Goal: Transaction & Acquisition: Purchase product/service

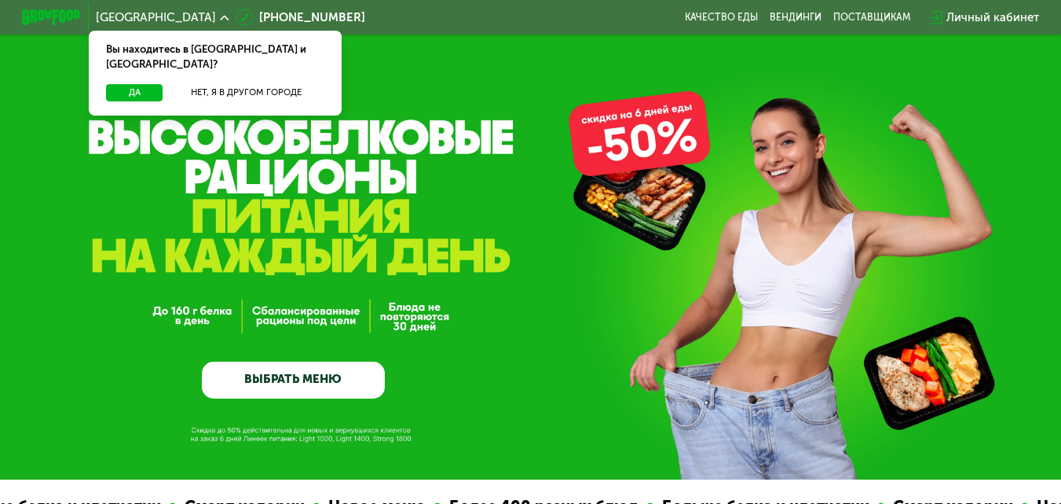
click at [307, 379] on link "ВЫБРАТЬ МЕНЮ" at bounding box center [294, 379] width 184 height 37
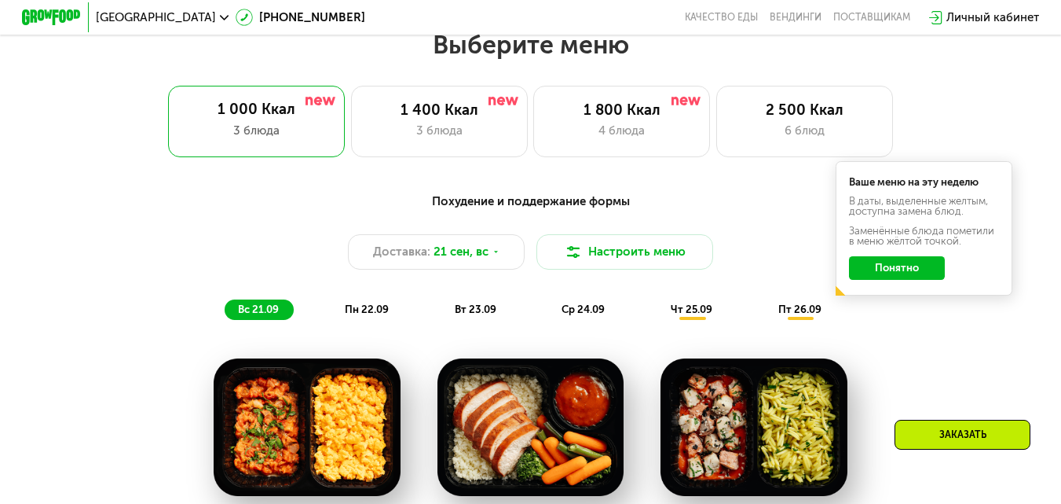
scroll to position [866, 0]
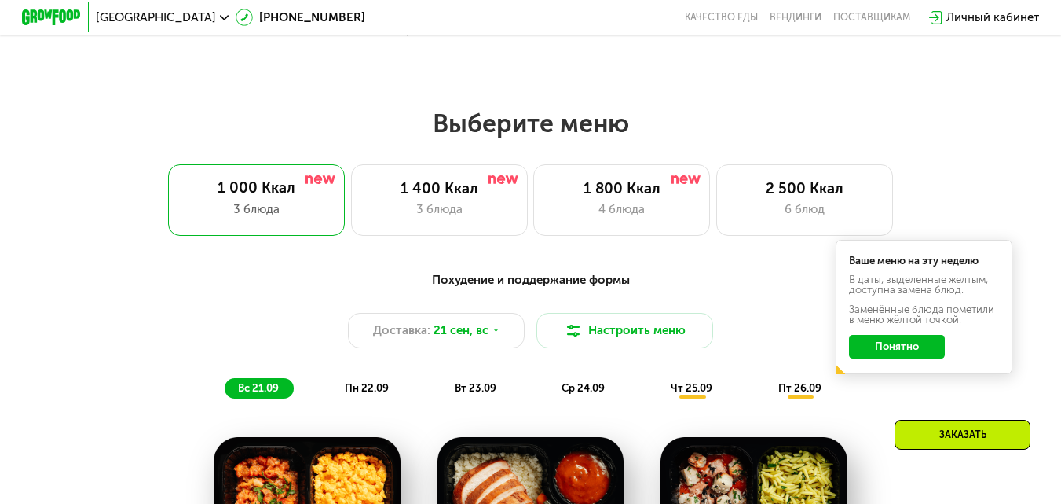
click at [913, 355] on button "Понятно" at bounding box center [897, 347] width 96 height 24
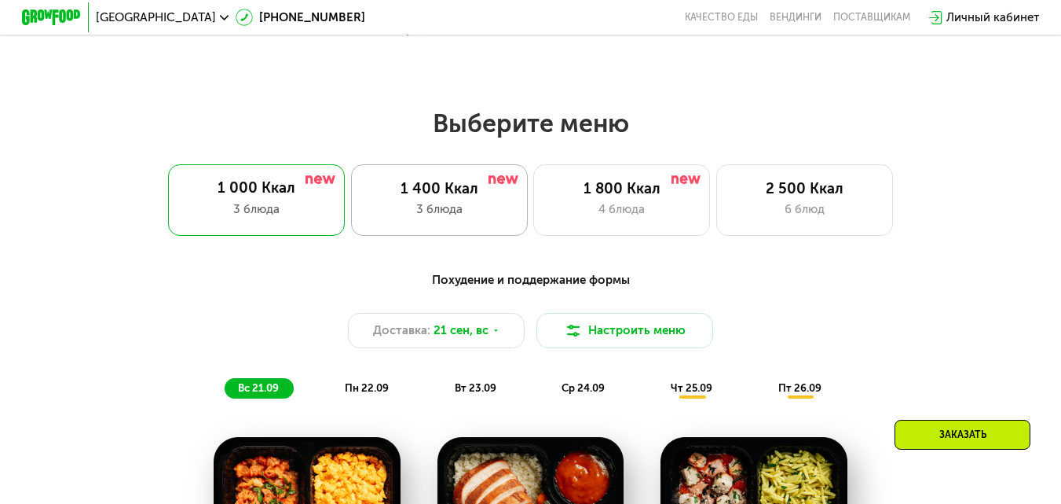
click at [416, 185] on div "1 400 Ккал" at bounding box center [439, 189] width 146 height 18
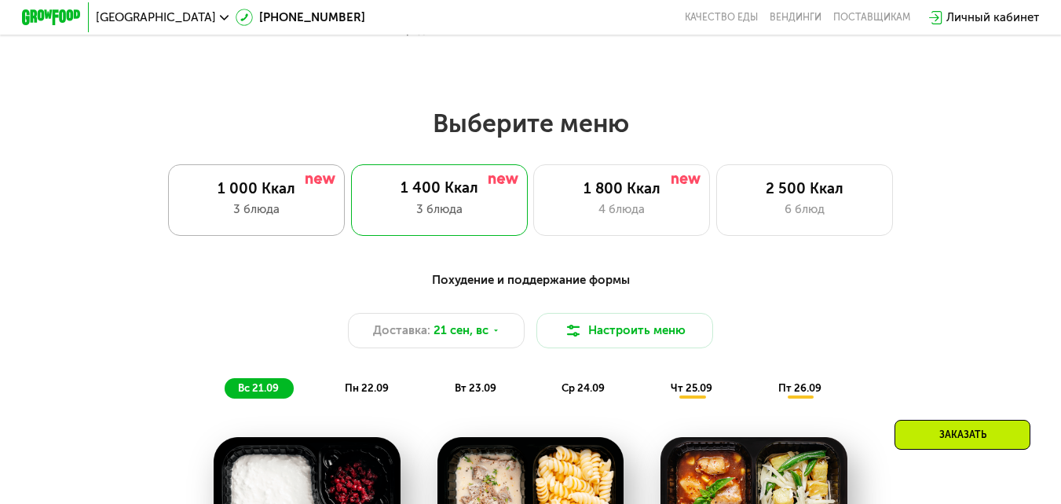
click at [270, 215] on div "3 блюда" at bounding box center [257, 209] width 146 height 18
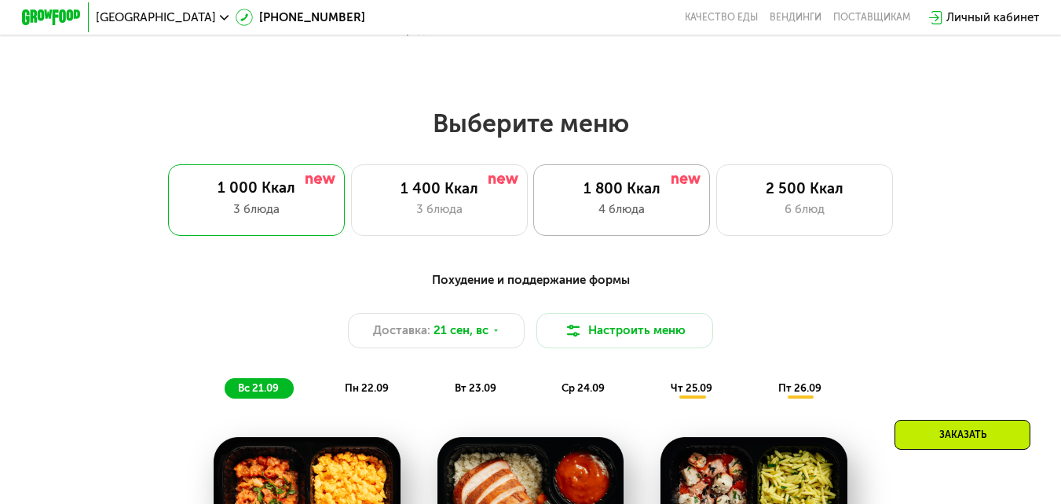
click at [643, 214] on div "4 блюда" at bounding box center [622, 209] width 146 height 18
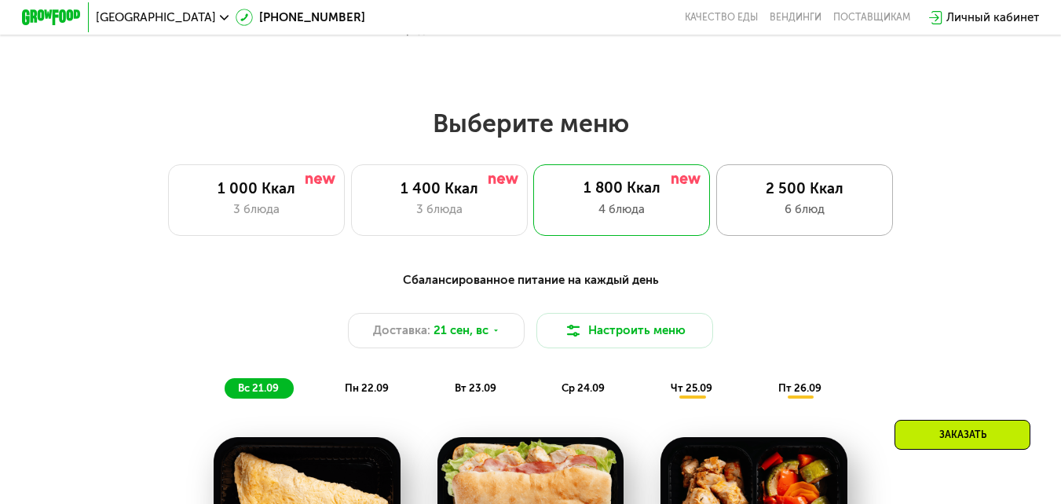
click at [782, 229] on div "2 500 Ккал 6 блюд" at bounding box center [804, 199] width 177 height 71
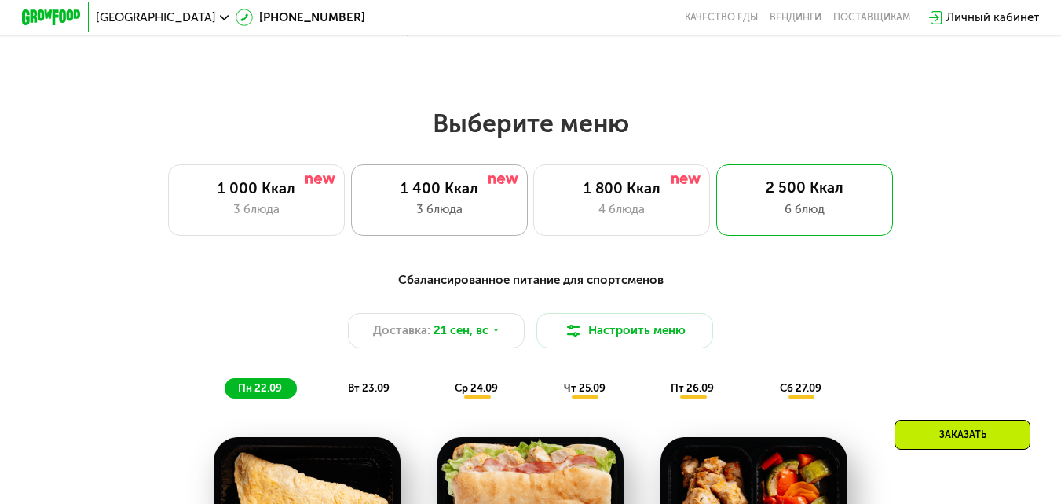
click at [422, 205] on div "1 400 Ккал 3 блюда" at bounding box center [439, 199] width 177 height 71
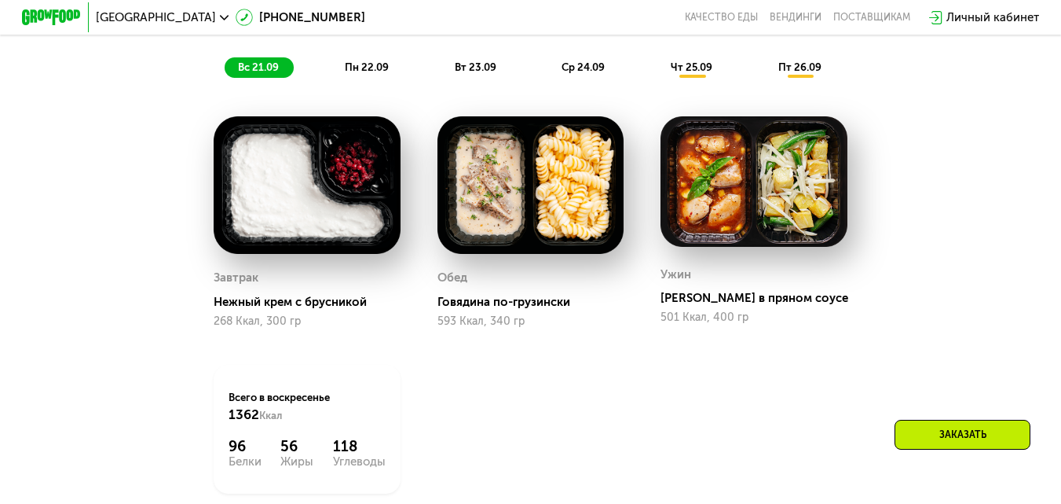
scroll to position [1101, 0]
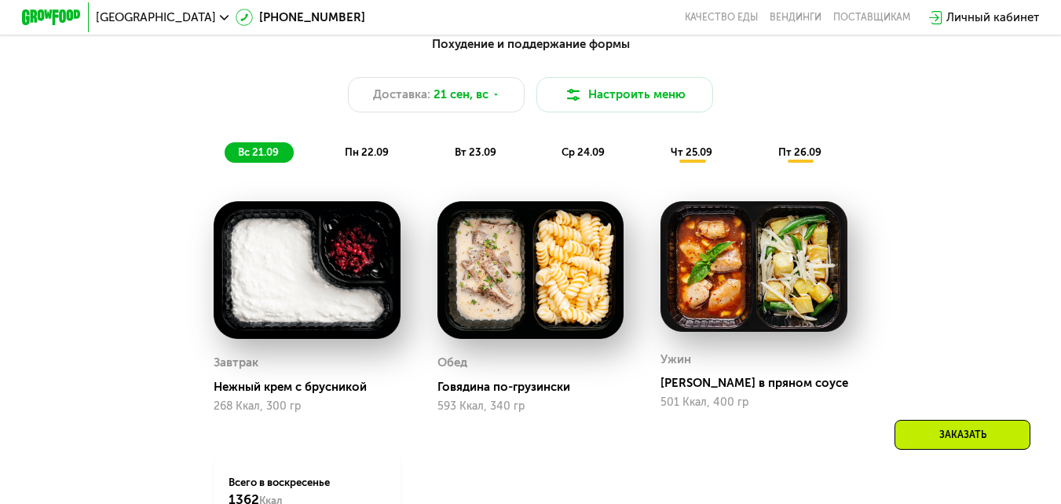
click at [383, 156] on span "пн 22.09" at bounding box center [367, 152] width 44 height 12
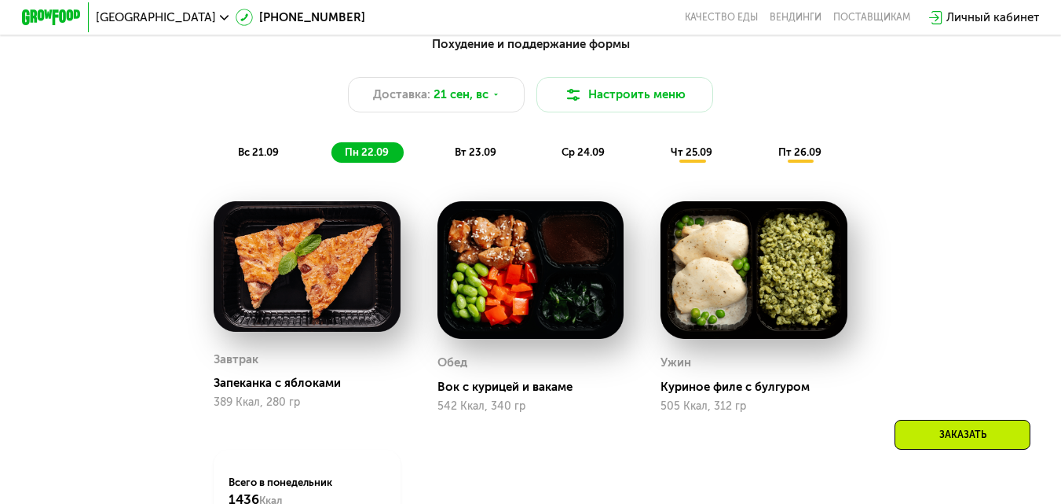
click at [486, 156] on span "вт 23.09" at bounding box center [476, 152] width 42 height 12
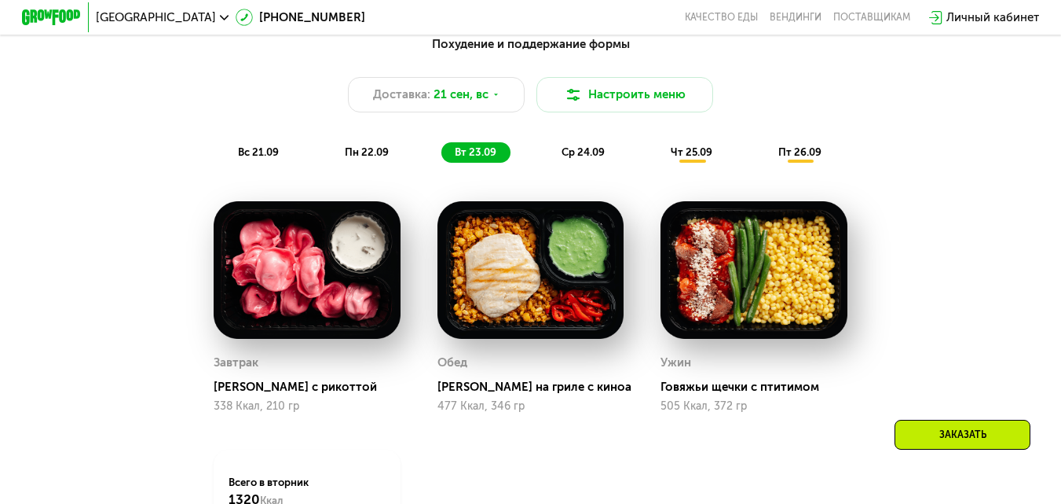
click at [591, 156] on span "ср 24.09" at bounding box center [583, 152] width 43 height 12
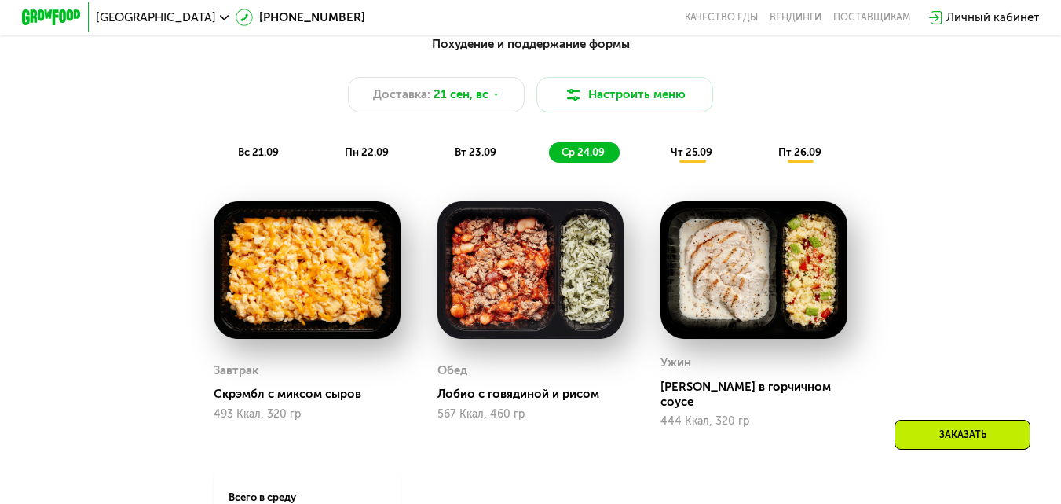
click at [710, 158] on span "чт 25.09" at bounding box center [692, 152] width 42 height 12
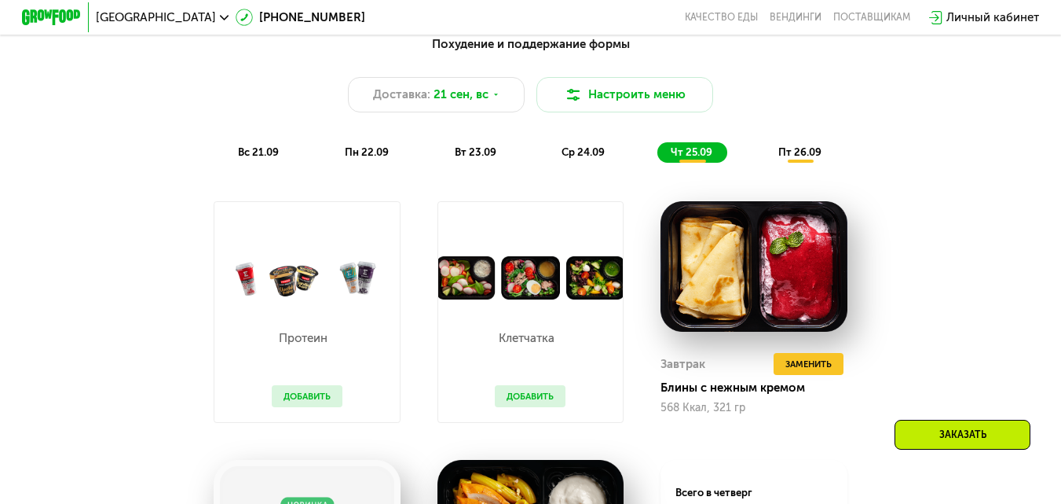
click at [302, 407] on button "Добавить" at bounding box center [307, 396] width 71 height 22
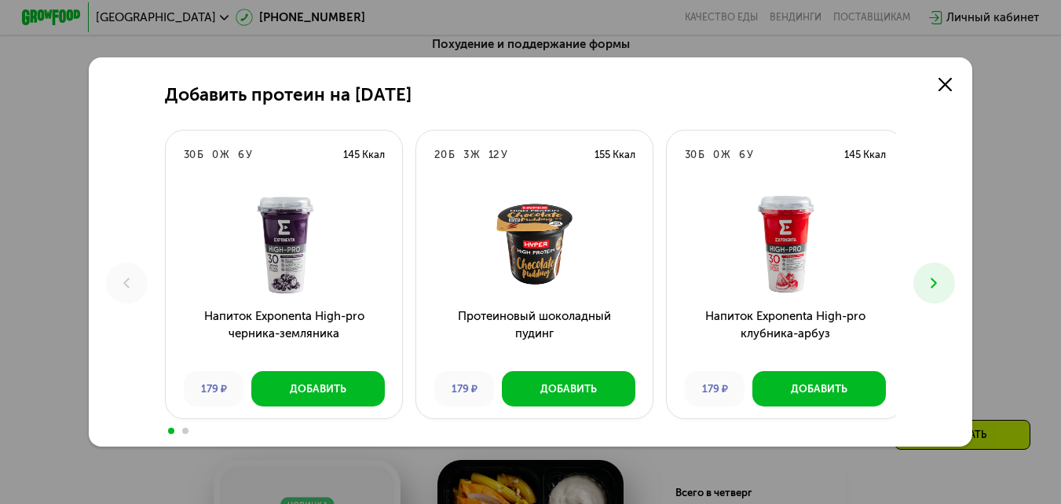
click at [928, 284] on button at bounding box center [935, 283] width 42 height 42
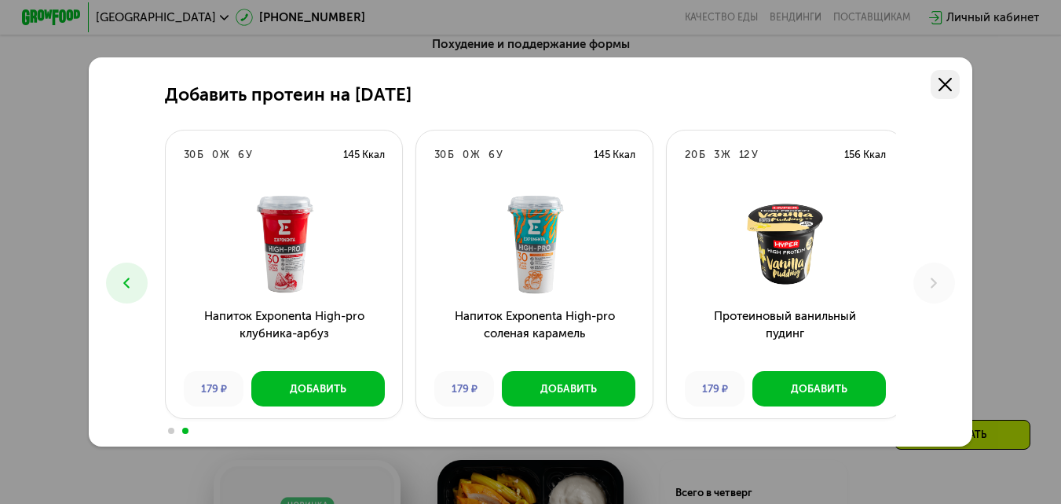
click at [956, 75] on link at bounding box center [946, 85] width 30 height 30
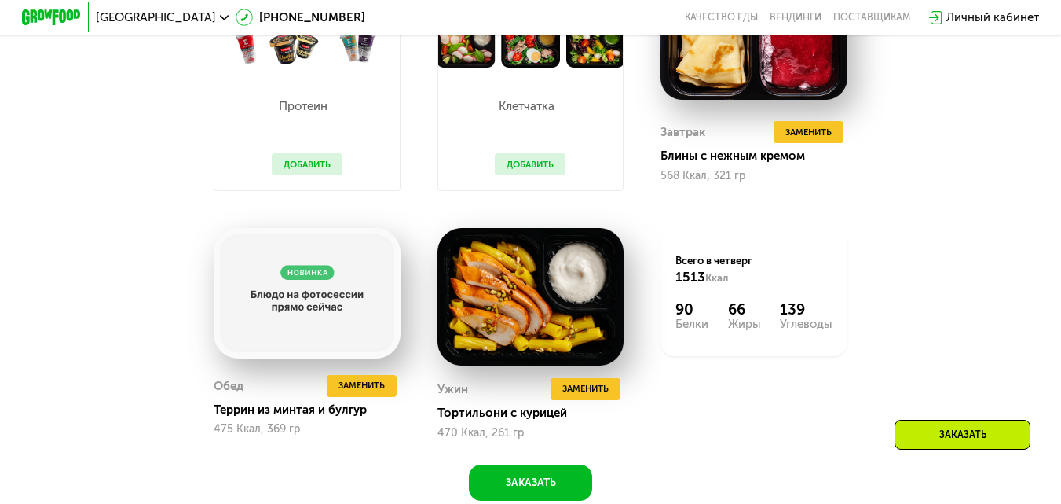
scroll to position [1337, 0]
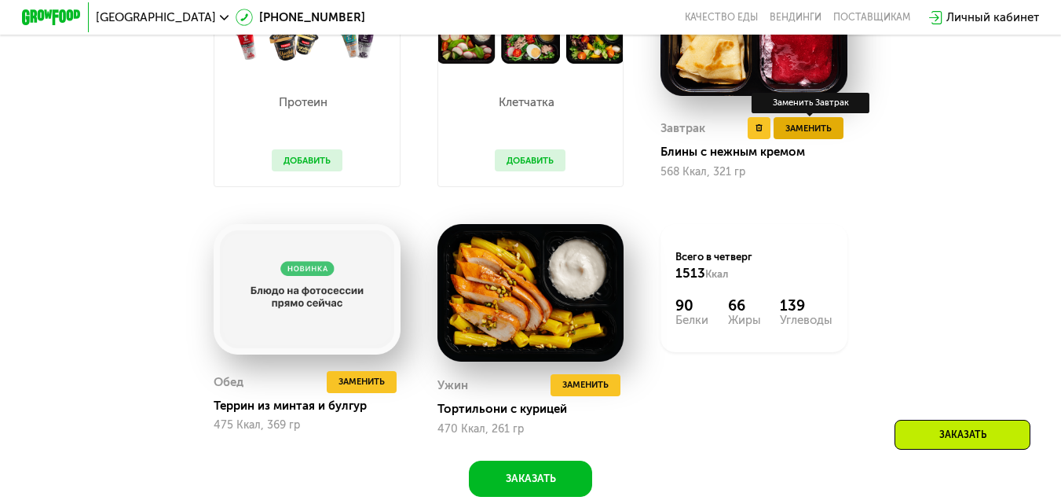
click at [817, 136] on span "Заменить" at bounding box center [808, 128] width 46 height 15
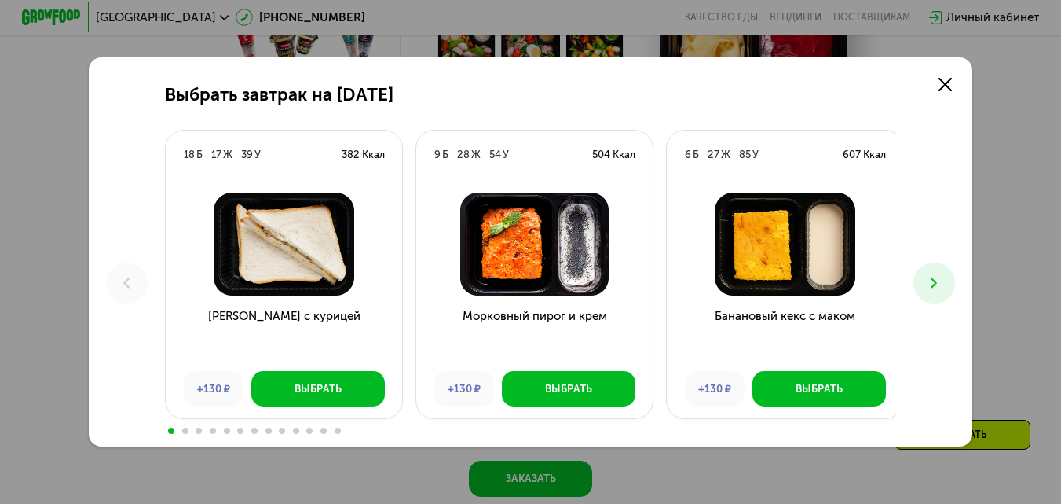
click at [954, 298] on div "Выбрать завтрак на [DATE] Б 17 Ж 39 У 382 Ккал Сэндвич с курицей +130 ₽ Выбрать…" at bounding box center [531, 251] width 884 height 389
click at [941, 285] on icon at bounding box center [934, 283] width 18 height 18
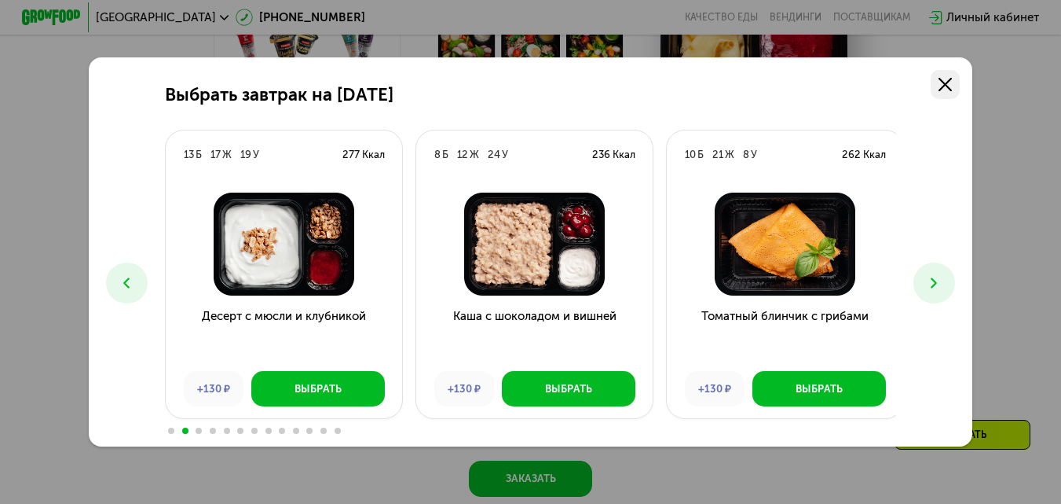
click at [947, 82] on icon at bounding box center [945, 84] width 13 height 13
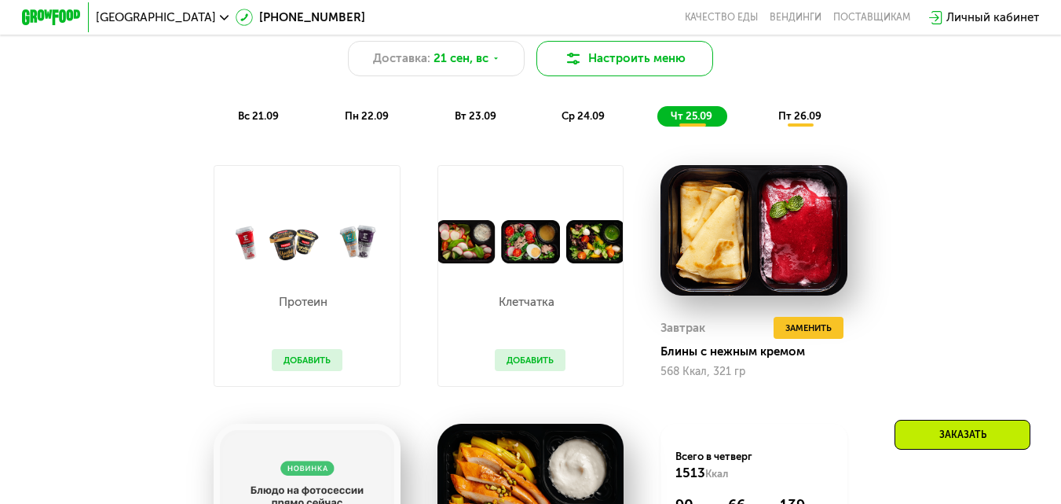
scroll to position [944, 0]
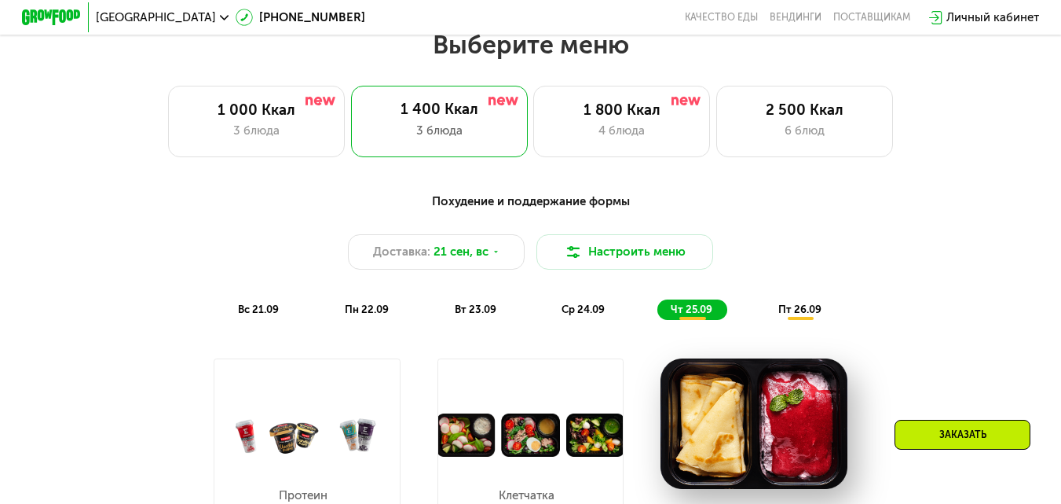
click at [813, 315] on span "пт 26.09" at bounding box center [799, 309] width 43 height 12
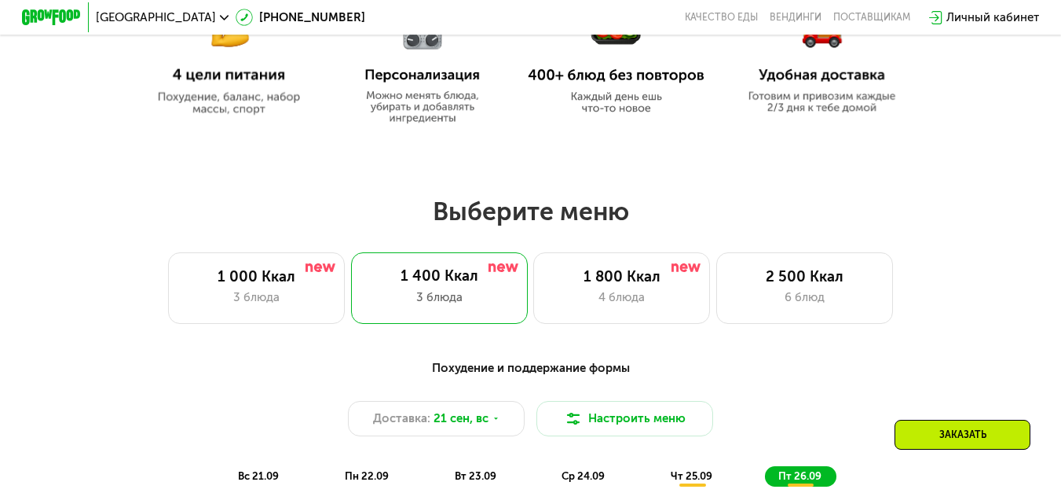
scroll to position [473, 0]
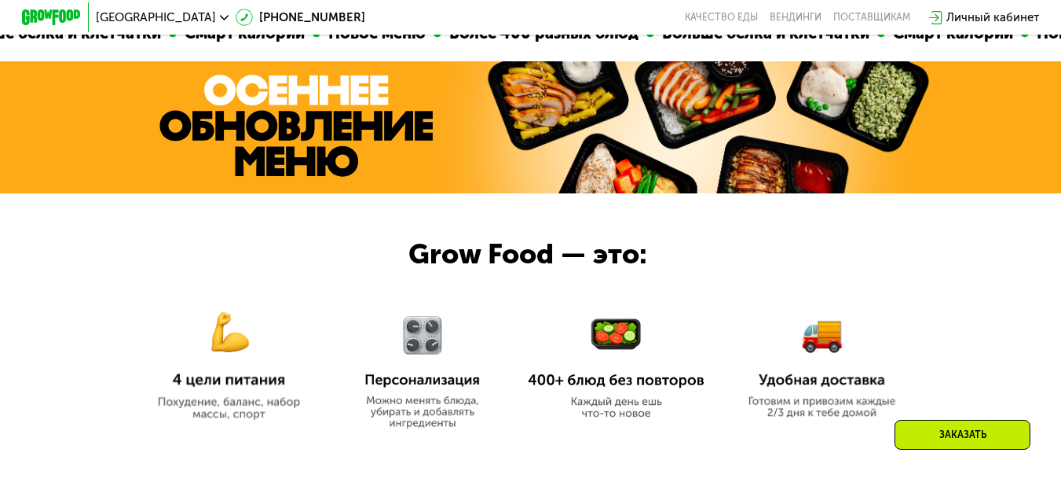
click at [984, 438] on div "Заказать" at bounding box center [963, 434] width 136 height 30
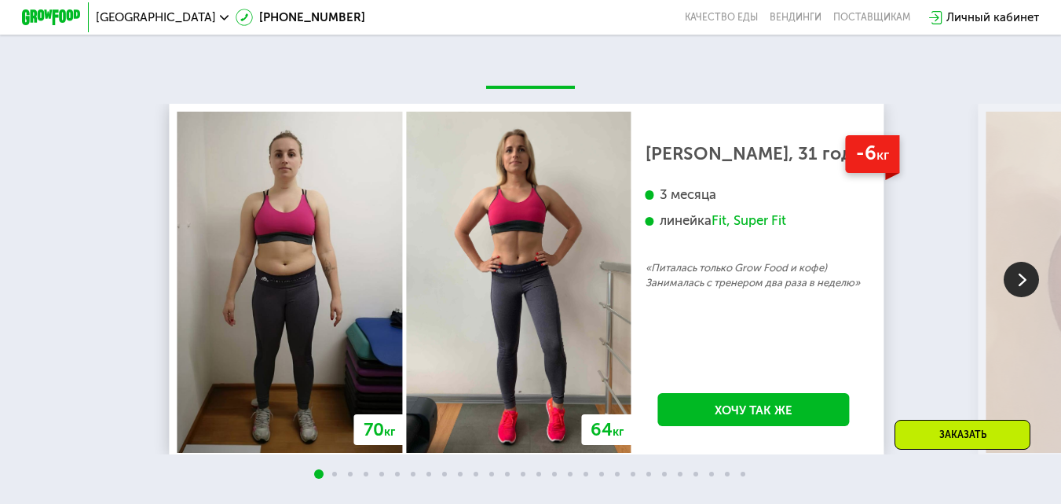
scroll to position [2906, 0]
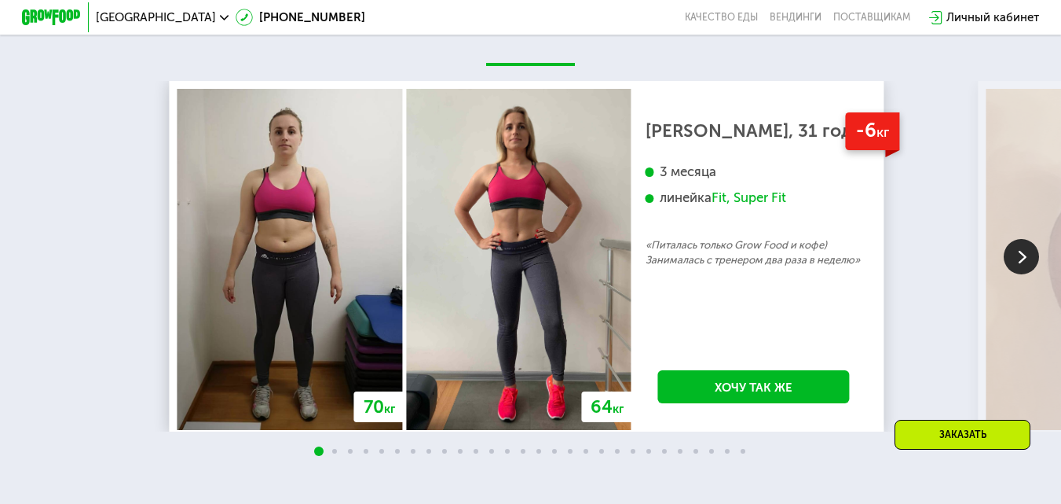
click at [1021, 267] on img at bounding box center [1021, 256] width 35 height 35
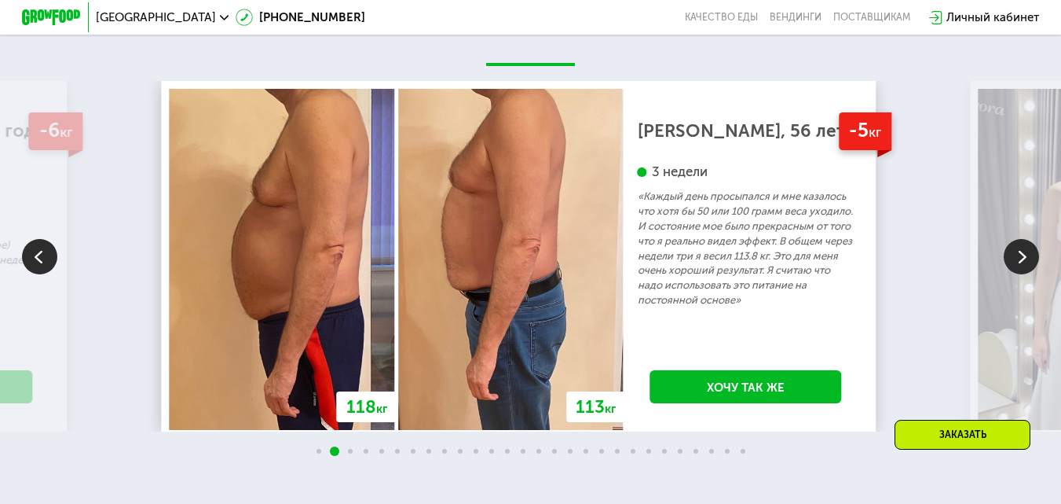
click at [39, 268] on img at bounding box center [39, 256] width 35 height 35
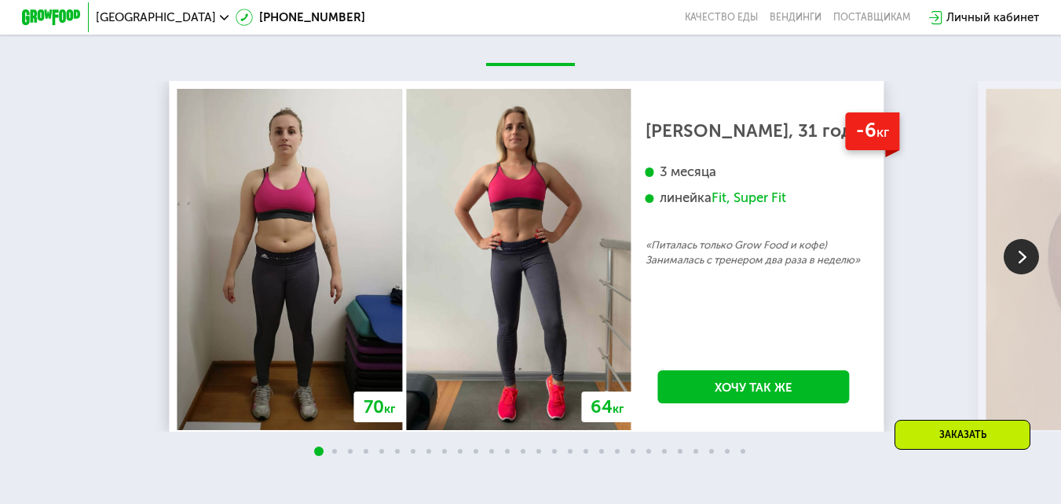
click at [1020, 257] on img at bounding box center [1021, 256] width 35 height 35
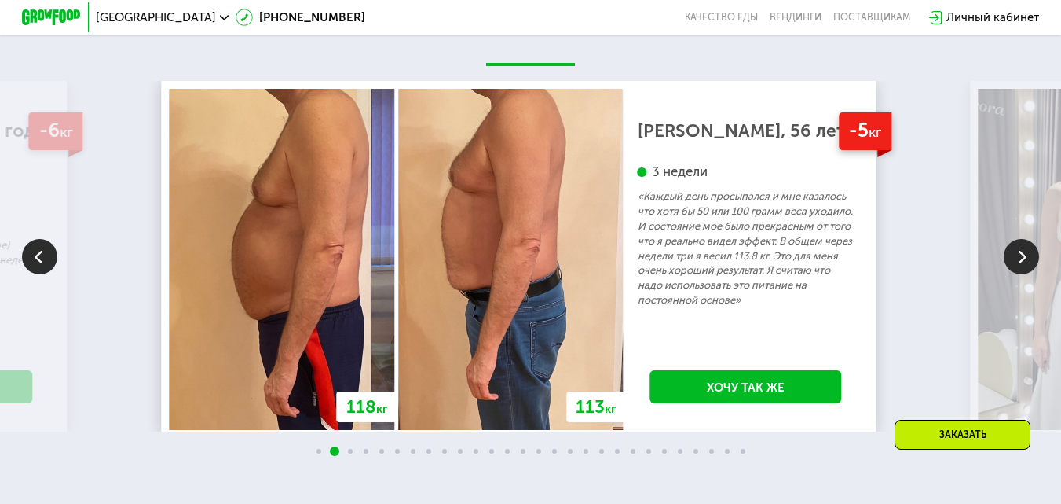
click at [1020, 257] on img at bounding box center [1021, 256] width 35 height 35
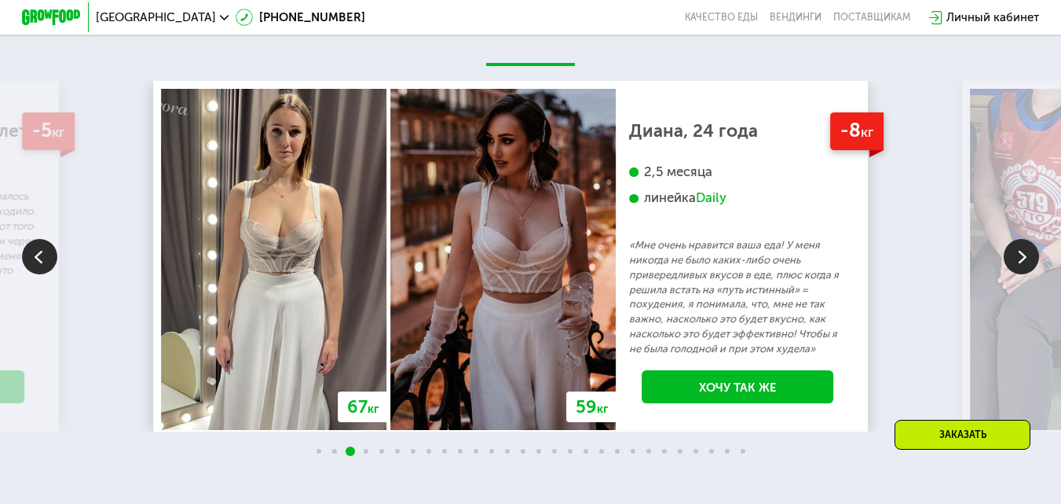
click at [1020, 257] on img at bounding box center [1021, 256] width 35 height 35
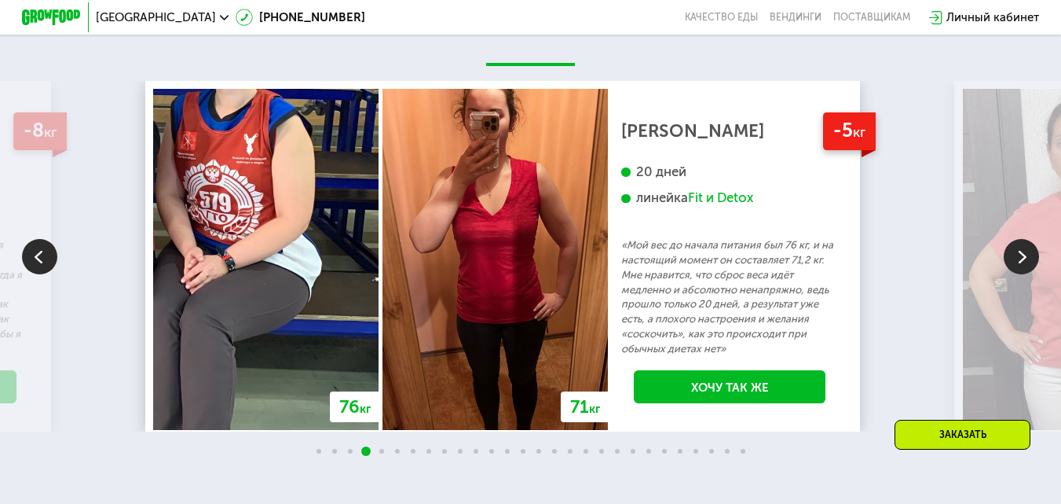
click at [46, 271] on img at bounding box center [39, 256] width 35 height 35
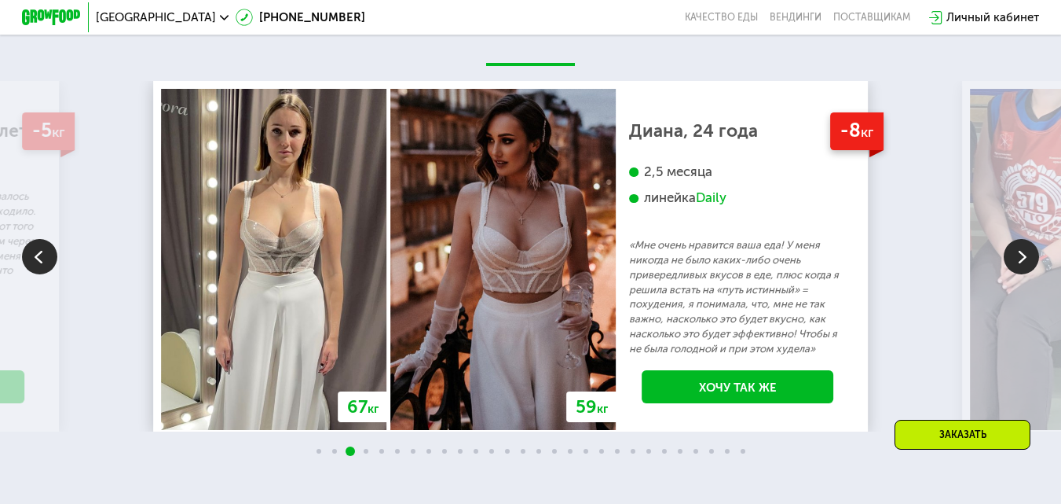
click at [1023, 263] on img at bounding box center [1021, 256] width 35 height 35
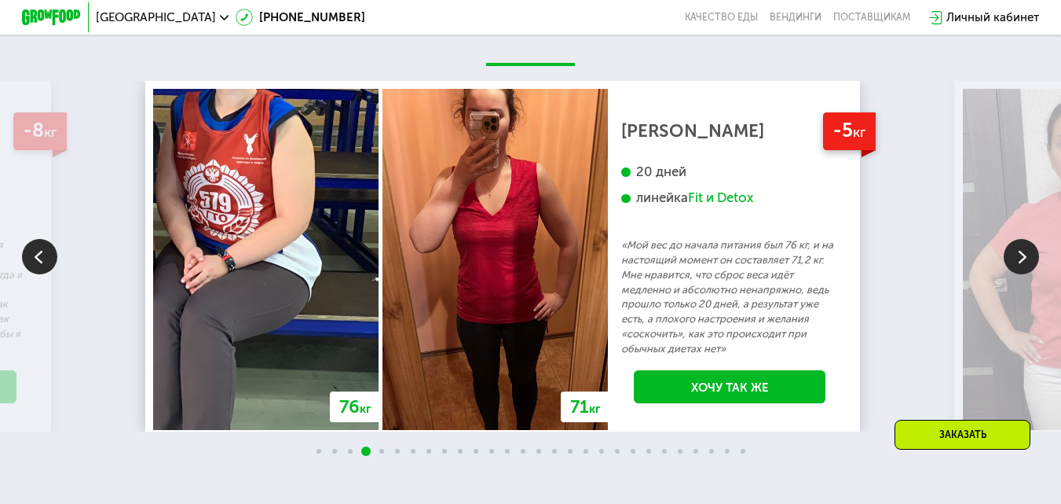
click at [1022, 263] on img at bounding box center [1021, 256] width 35 height 35
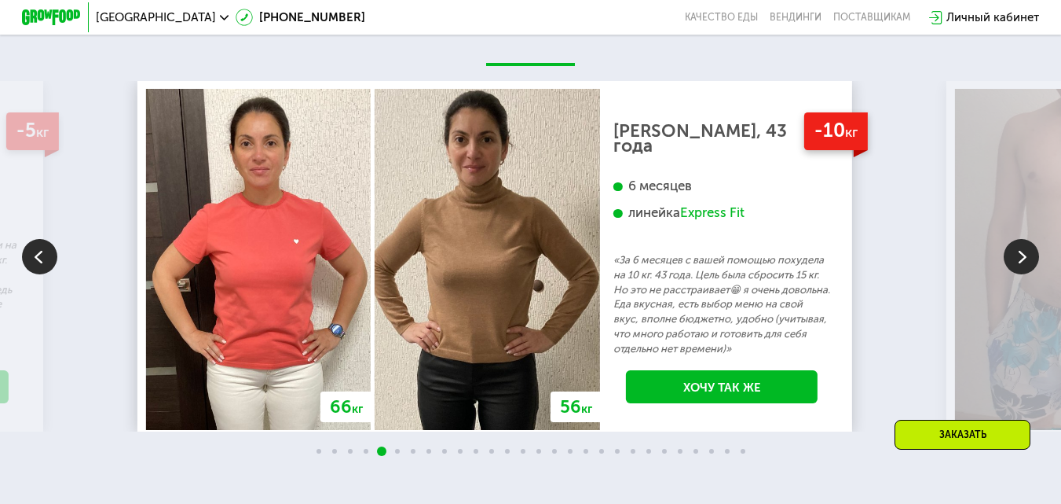
click at [1021, 260] on img at bounding box center [1021, 256] width 35 height 35
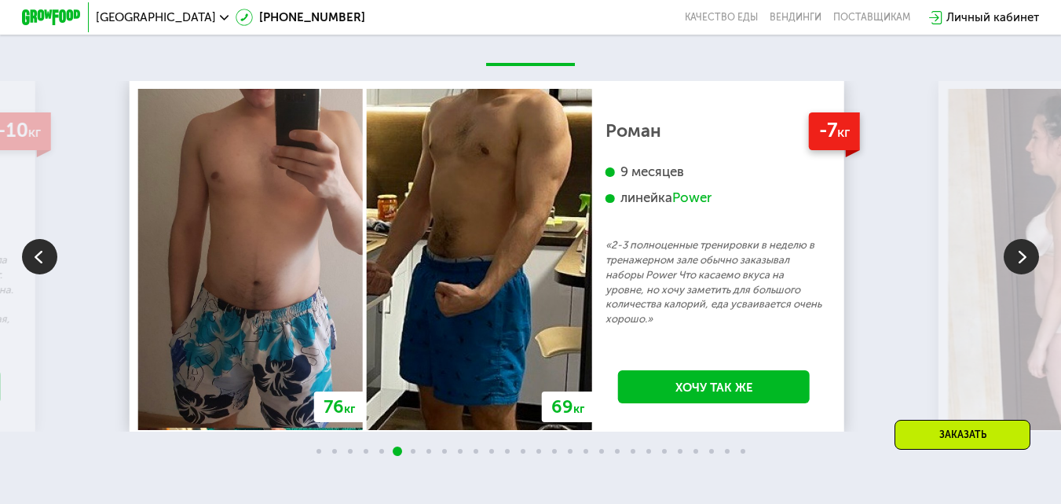
click at [1023, 263] on img at bounding box center [1021, 256] width 35 height 35
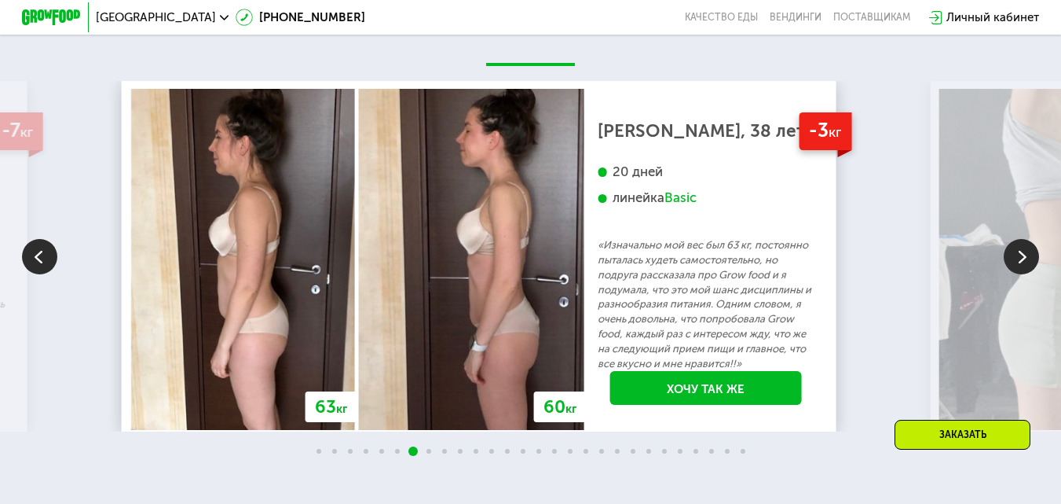
click at [1023, 262] on img at bounding box center [1021, 256] width 35 height 35
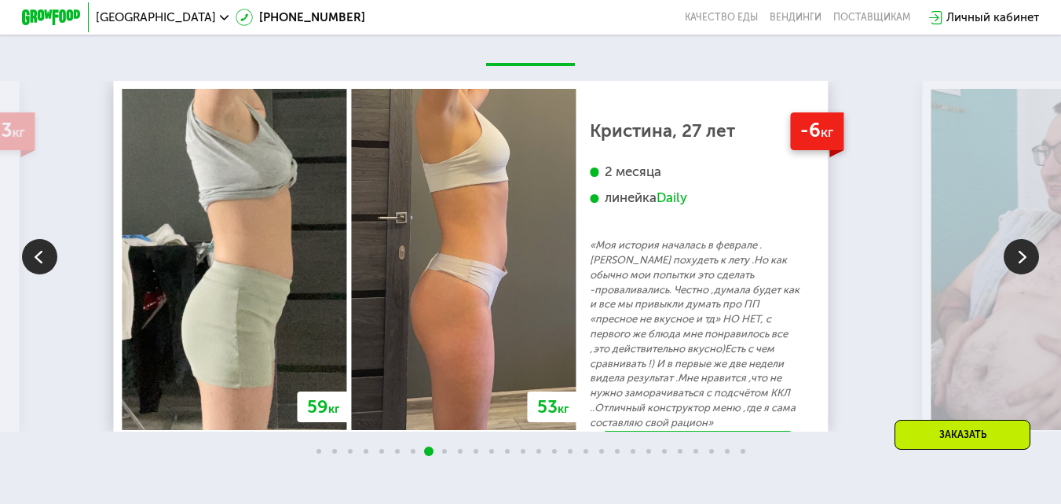
click at [45, 259] on img at bounding box center [39, 256] width 35 height 35
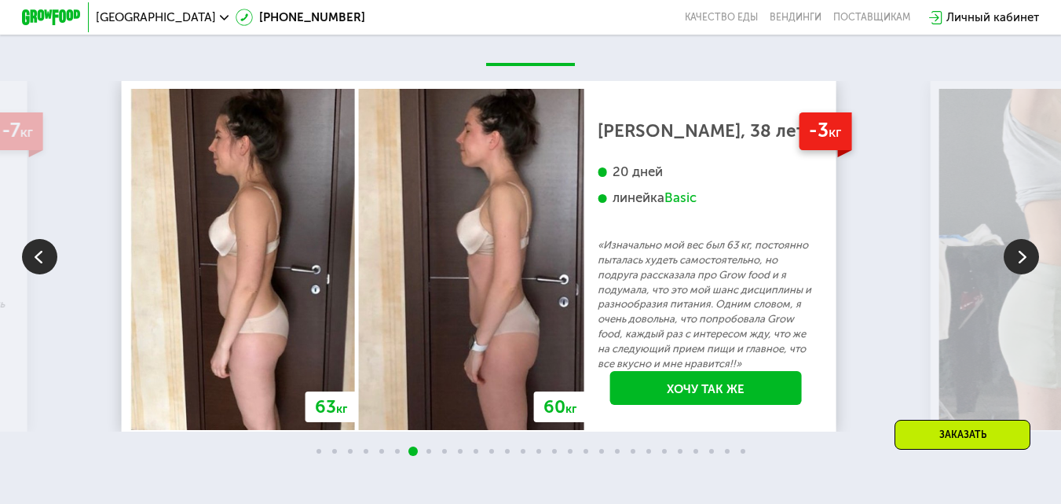
click at [1016, 265] on img at bounding box center [1021, 256] width 35 height 35
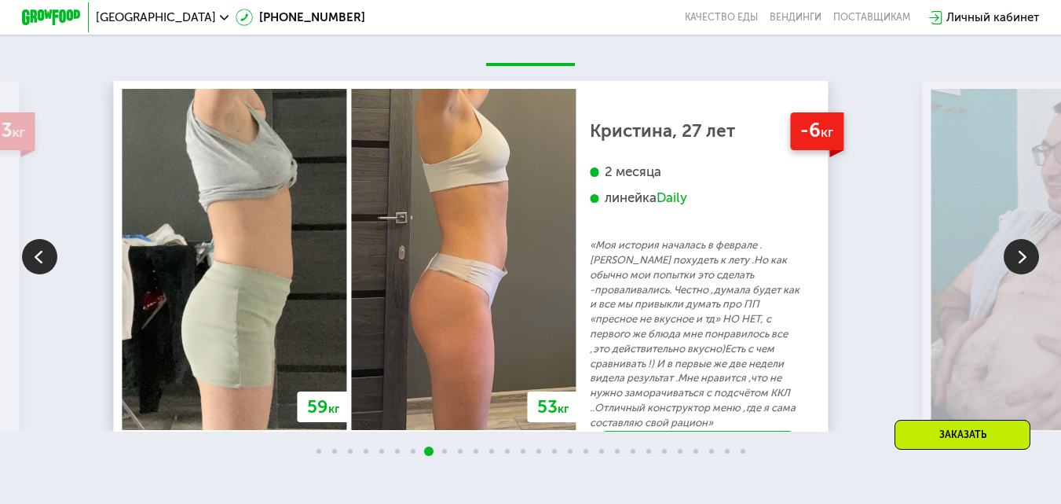
click at [1016, 265] on img at bounding box center [1021, 256] width 35 height 35
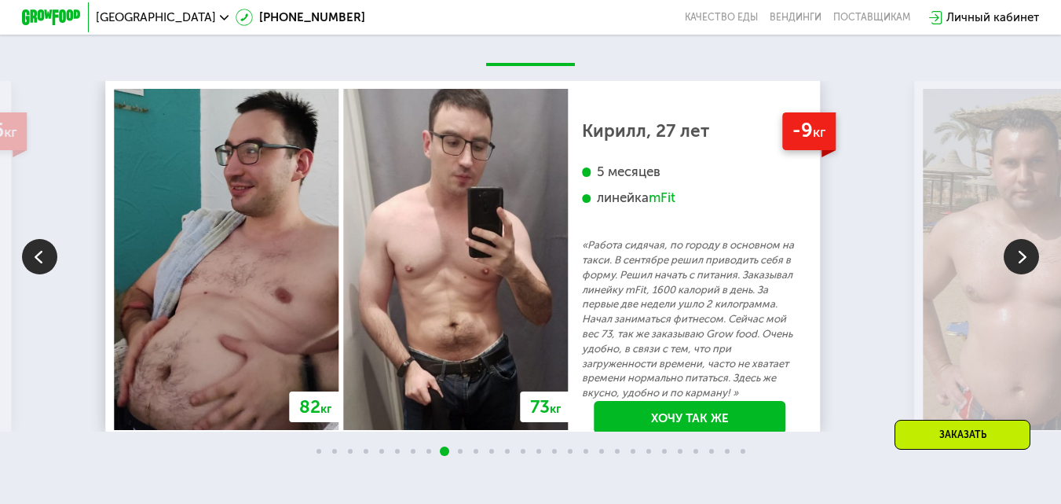
click at [1016, 265] on img at bounding box center [1021, 256] width 35 height 35
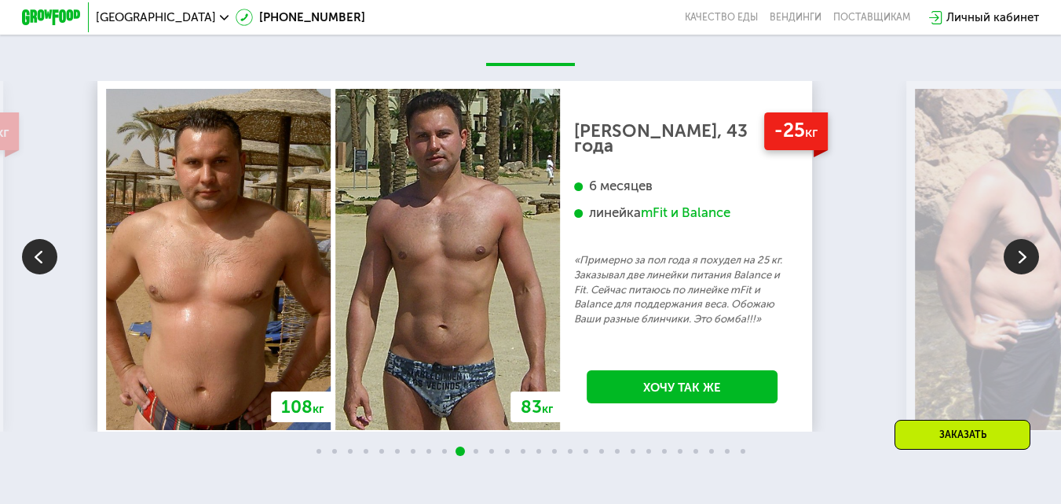
click at [1016, 265] on img at bounding box center [1021, 256] width 35 height 35
